Goal: Task Accomplishment & Management: Use online tool/utility

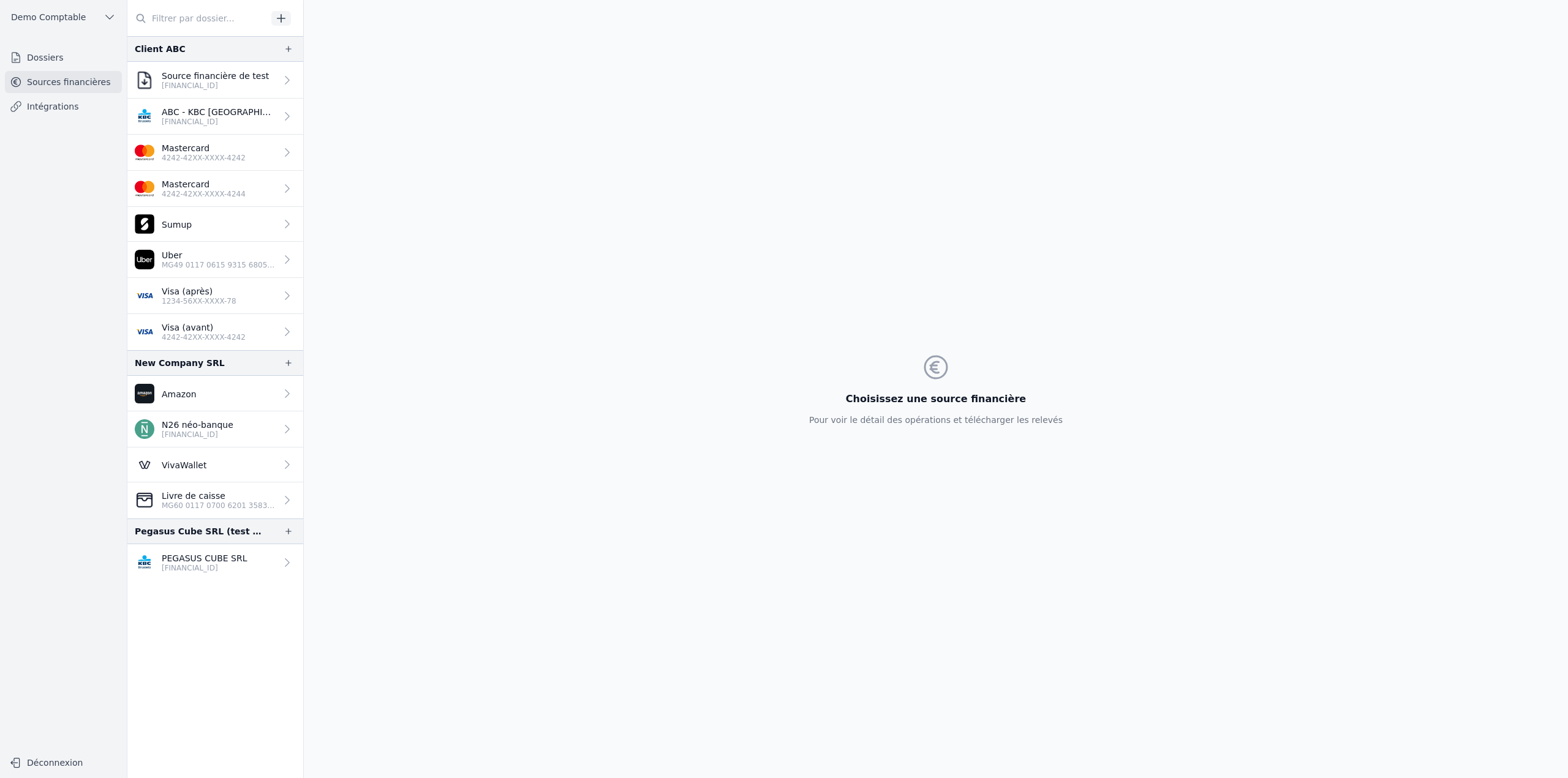
drag, startPoint x: 238, startPoint y: 183, endPoint x: 284, endPoint y: 188, distance: 46.3
click at [238, 183] on link "Mastercard 4242-42XX-XXXX-4244" at bounding box center [216, 188] width 176 height 36
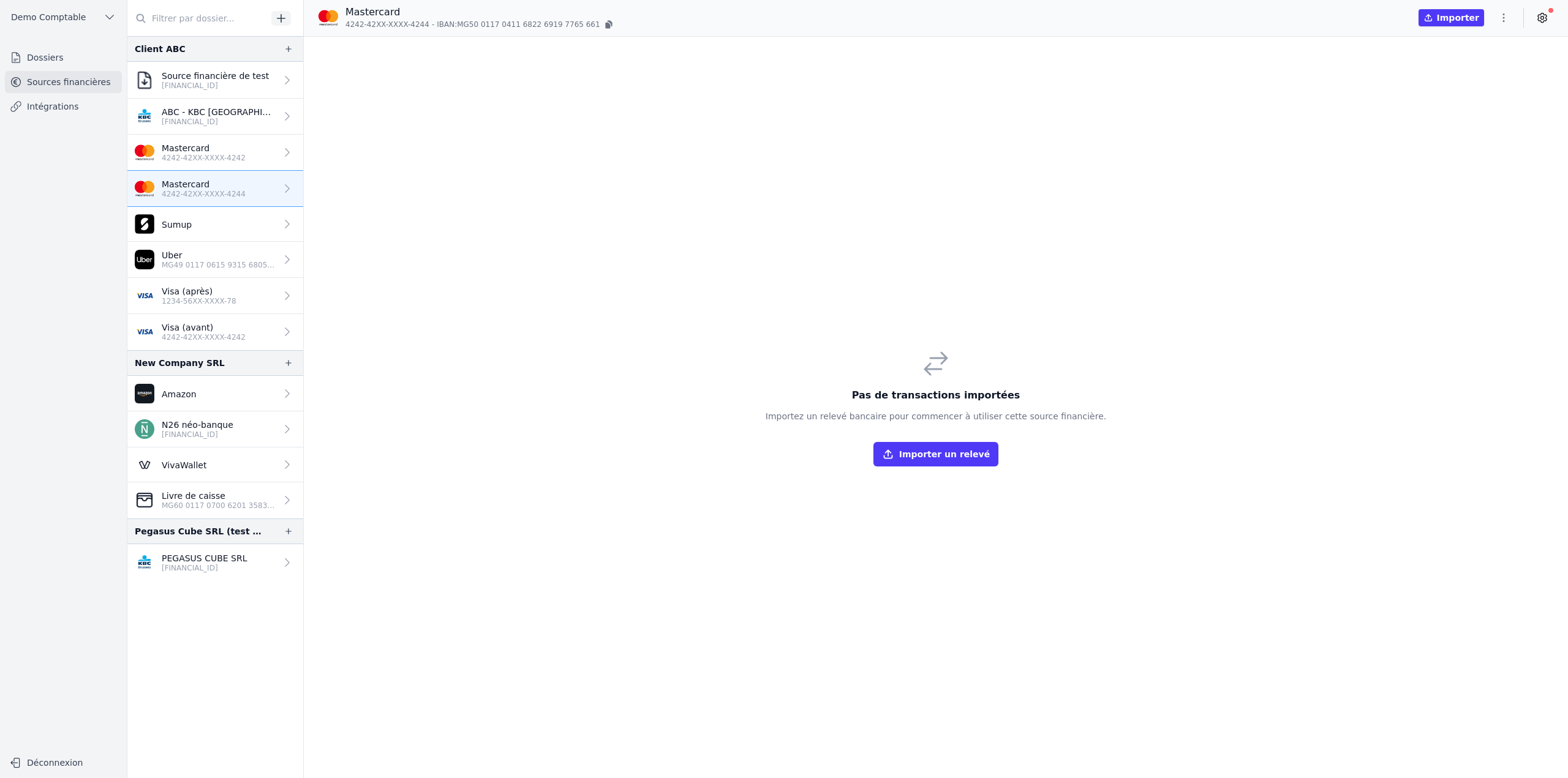
click at [952, 444] on button "Importer un relevé" at bounding box center [936, 454] width 125 height 24
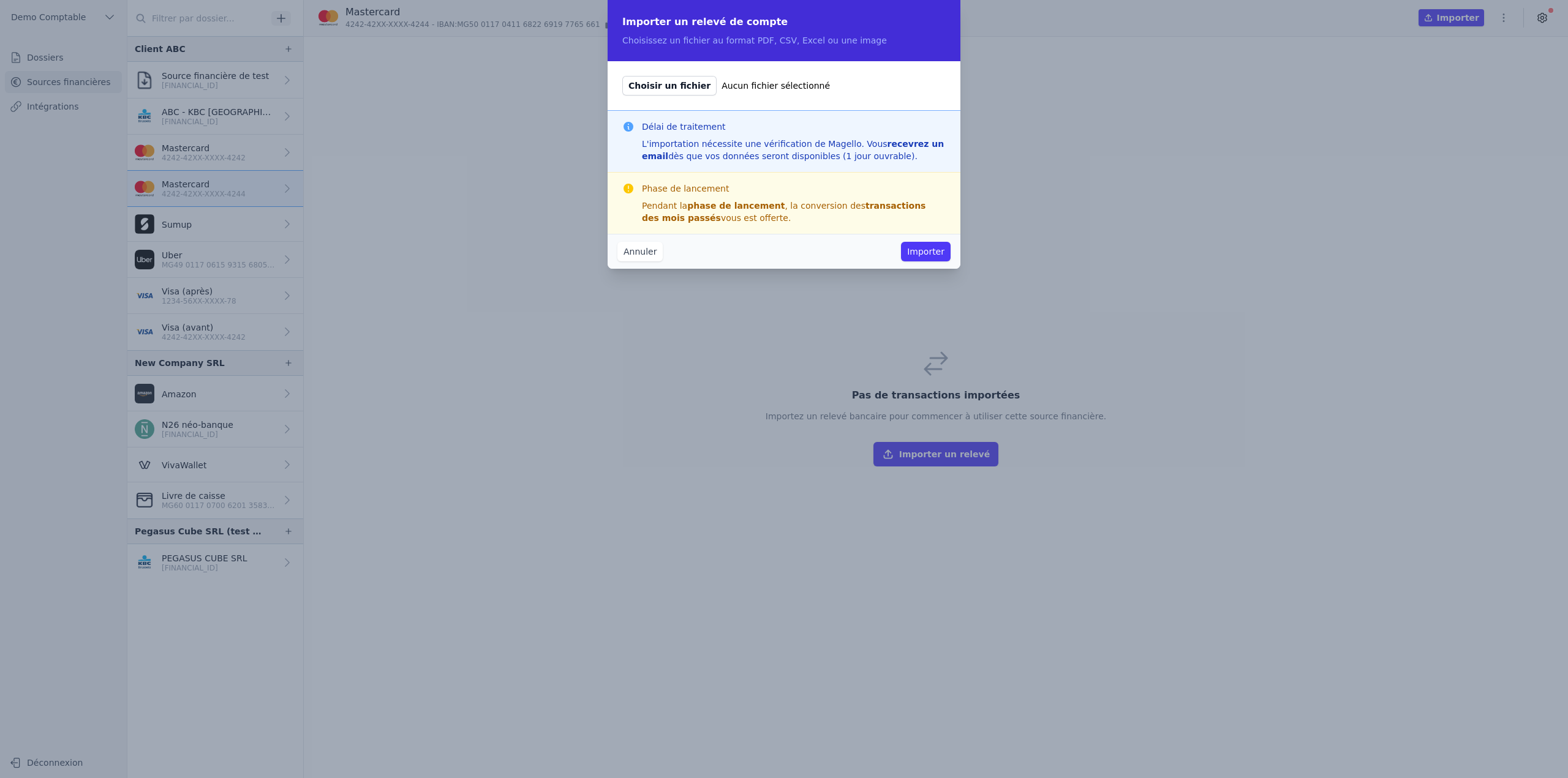
click at [675, 82] on span "Choisir un fichier" at bounding box center [669, 85] width 95 height 20
click at [622, 76] on input "Choisir un fichier Aucun fichier sélectionné" at bounding box center [622, 75] width 1 height 1
type input "C:\fakepath\conversion_9_transactions.csv"
click at [941, 254] on button "Importer" at bounding box center [925, 251] width 49 height 20
